Goal: Task Accomplishment & Management: Manage account settings

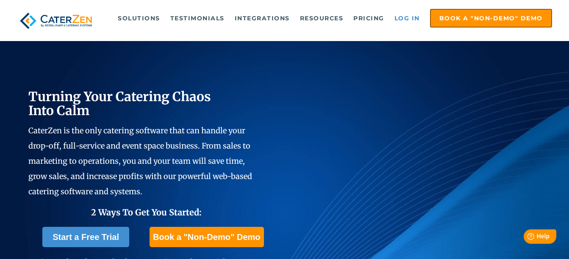
click at [412, 18] on link "Log in" at bounding box center [407, 18] width 34 height 17
click at [406, 20] on link "Log in" at bounding box center [407, 18] width 34 height 17
click at [413, 18] on link "Log in" at bounding box center [407, 18] width 34 height 17
click at [404, 17] on link "Log in" at bounding box center [407, 18] width 34 height 17
click at [416, 19] on link "Log in" at bounding box center [407, 18] width 34 height 17
